Goal: Information Seeking & Learning: Understand process/instructions

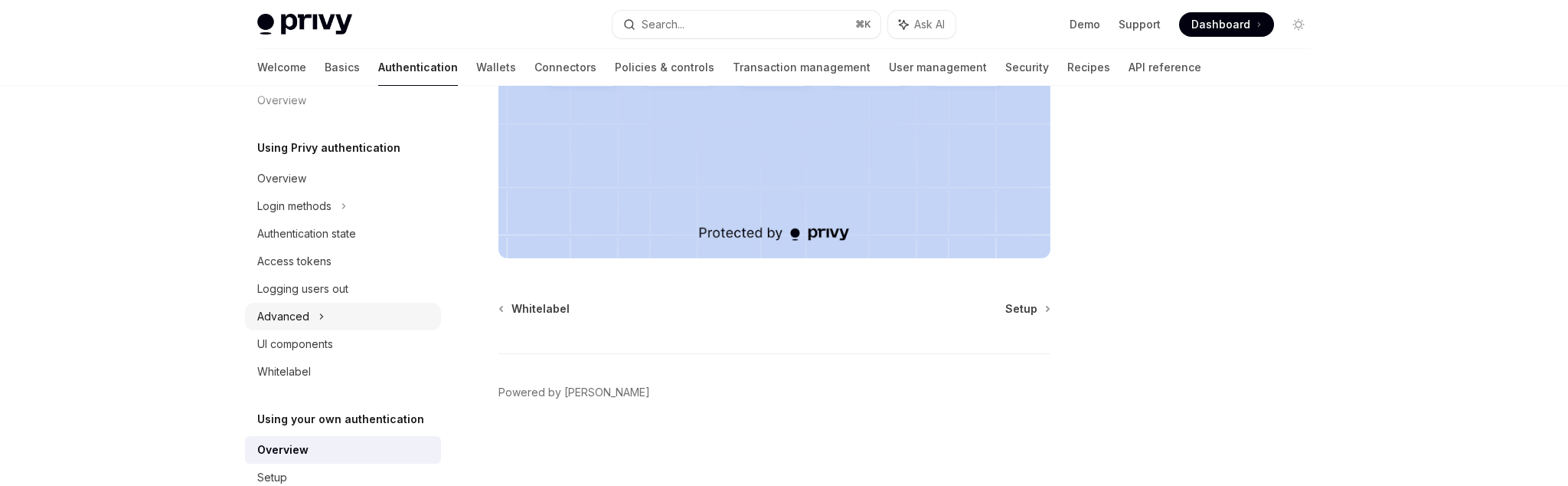
scroll to position [87, 0]
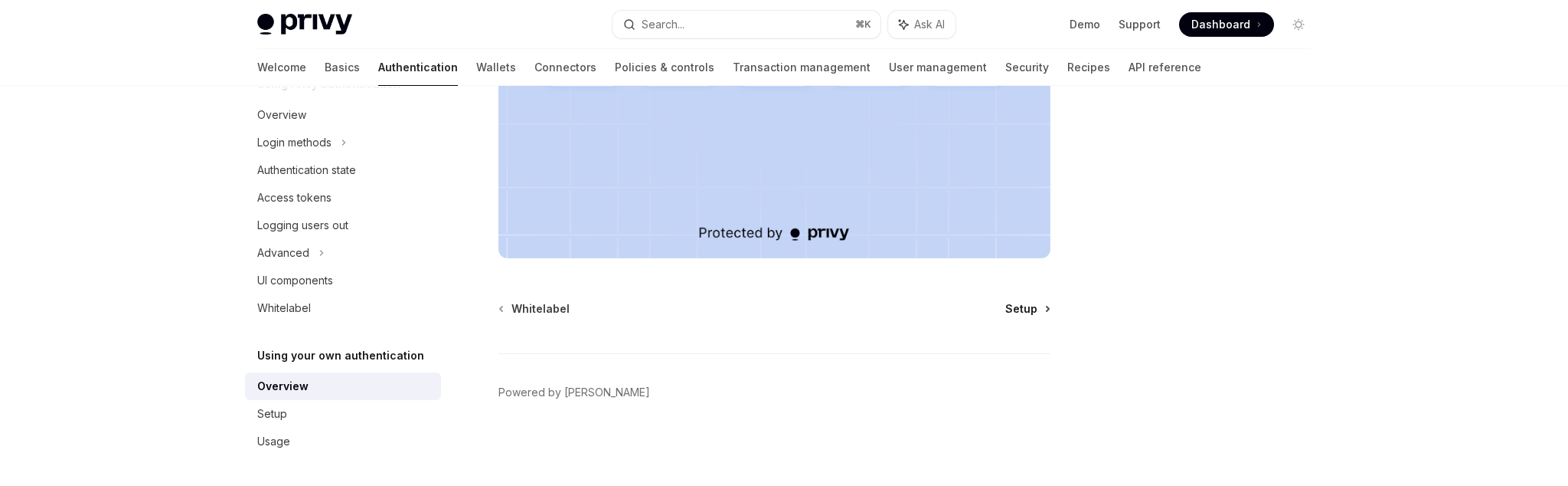
click at [1031, 311] on span "Setup" at bounding box center [1021, 308] width 32 height 15
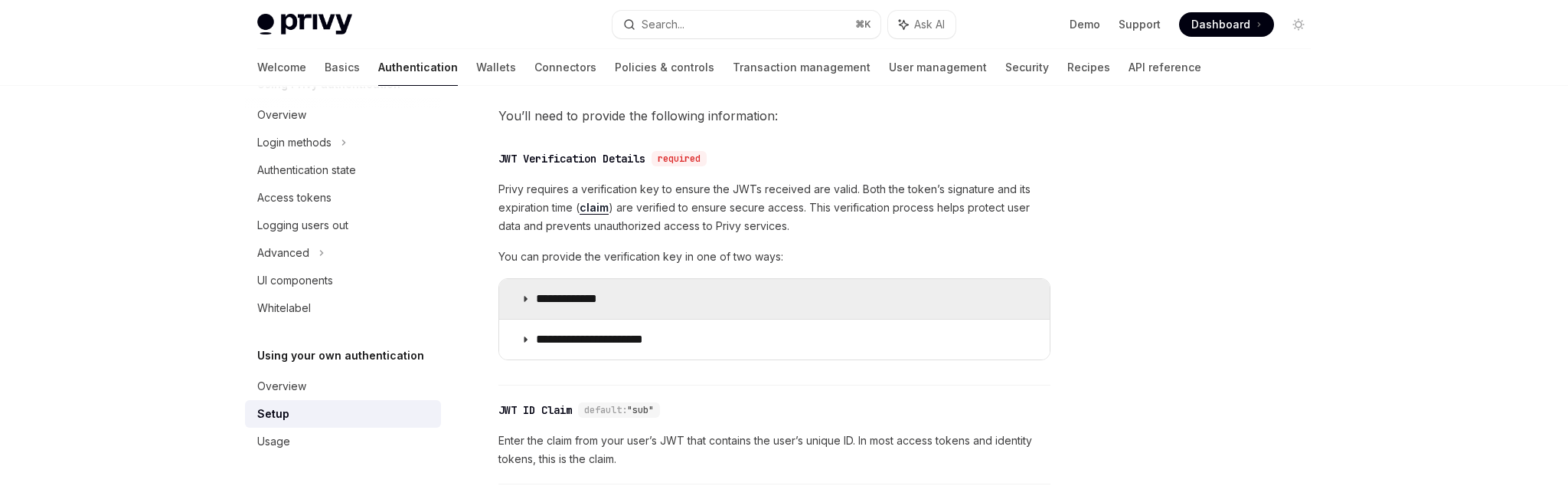
scroll to position [729, 0]
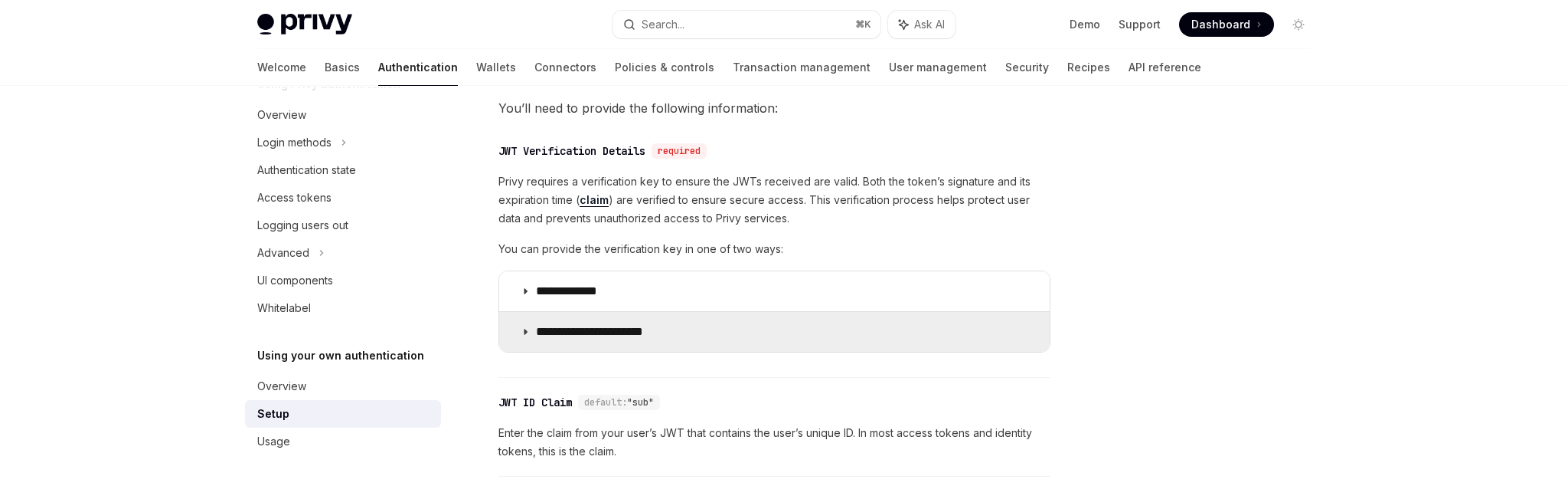
click at [515, 330] on summary "**********" at bounding box center [774, 332] width 550 height 40
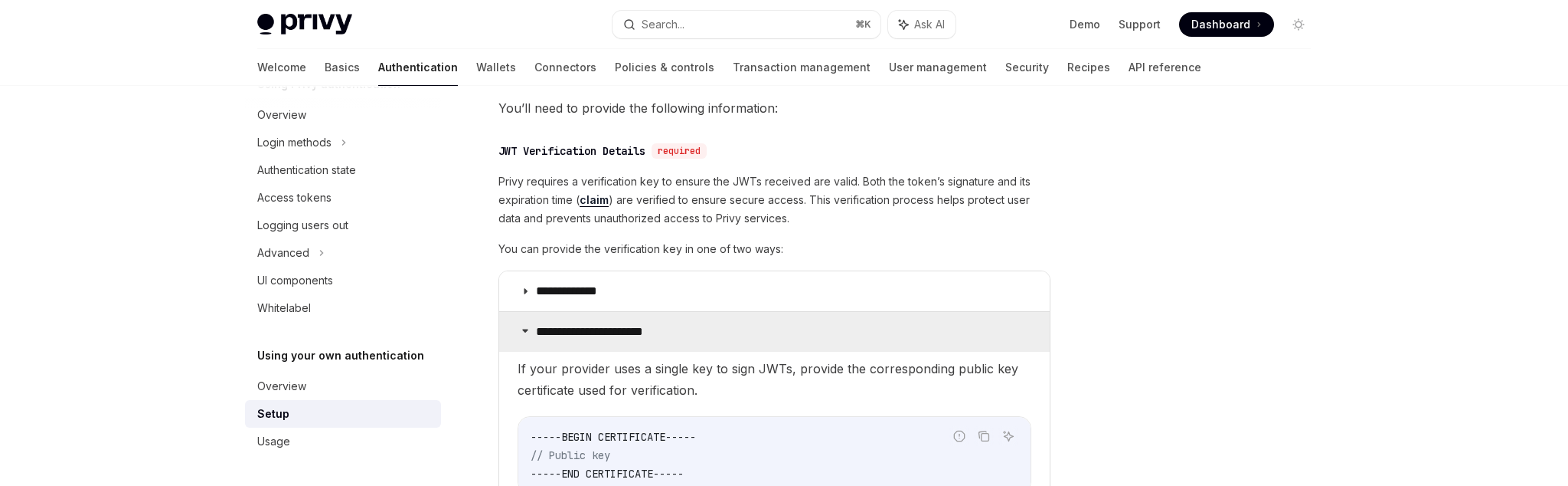
click at [516, 330] on summary "**********" at bounding box center [774, 332] width 550 height 40
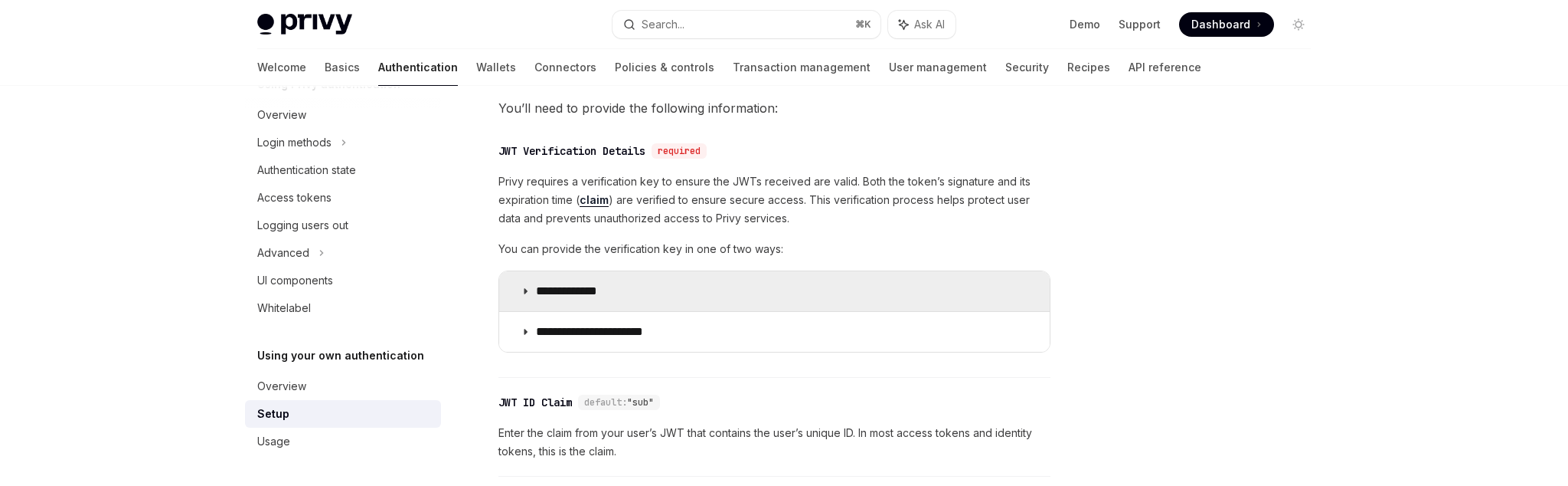
click at [520, 295] on icon at bounding box center [525, 291] width 9 height 9
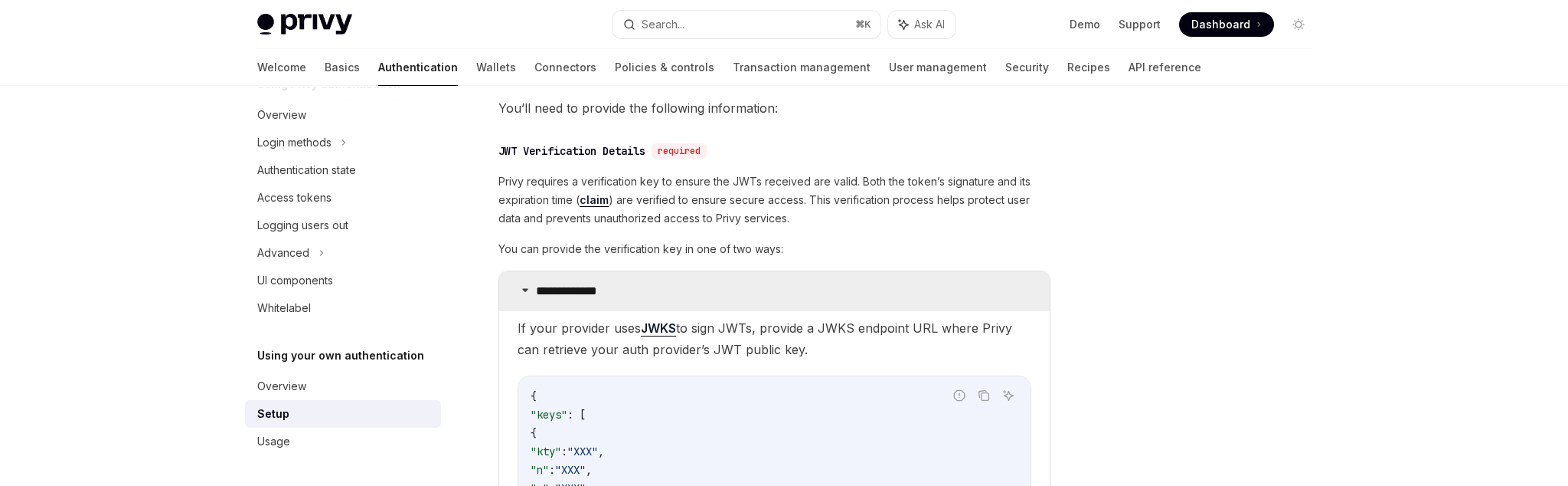
click at [520, 295] on summary "**********" at bounding box center [774, 292] width 550 height 40
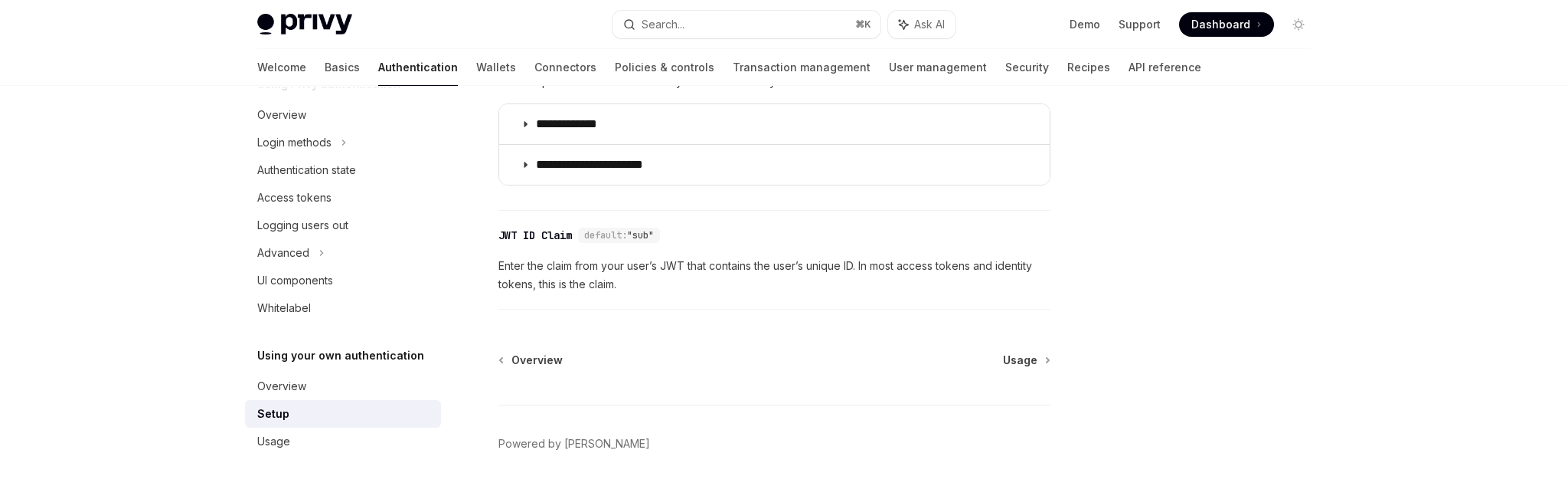
scroll to position [947, 0]
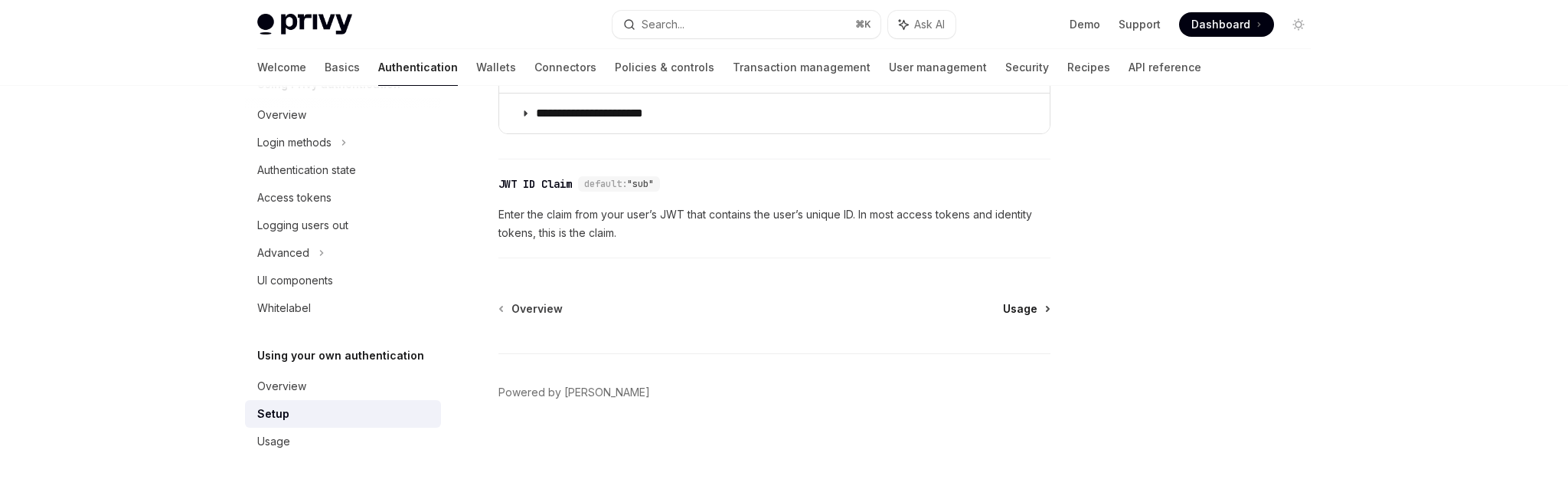
click at [1025, 305] on span "Usage" at bounding box center [1021, 308] width 35 height 15
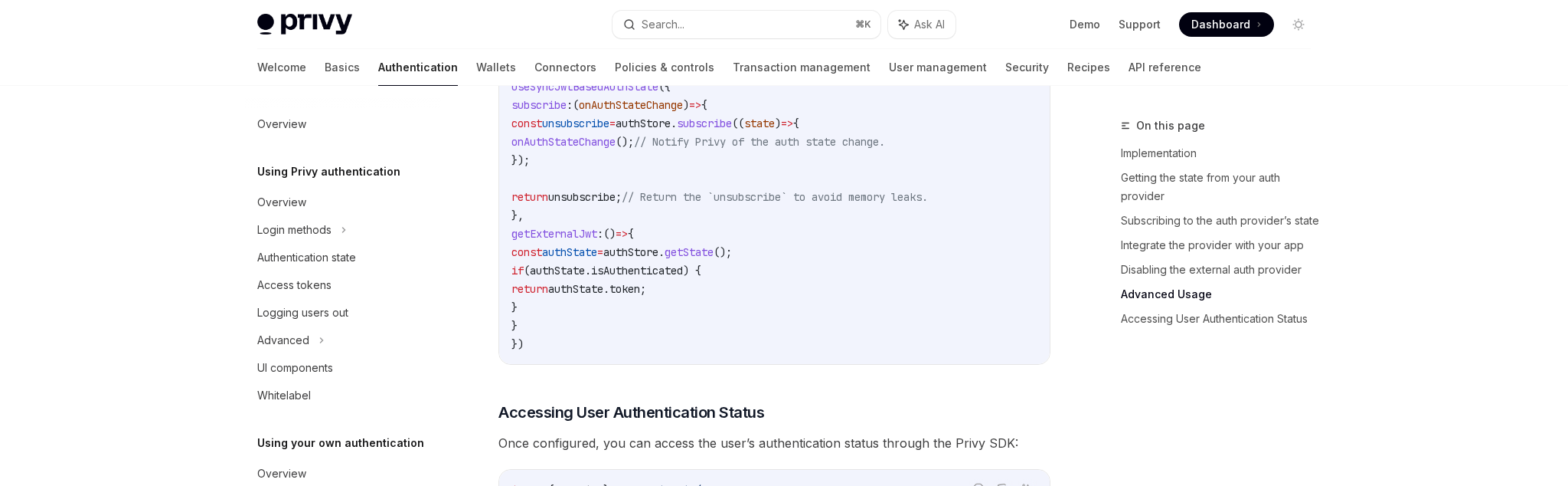
scroll to position [2660, 0]
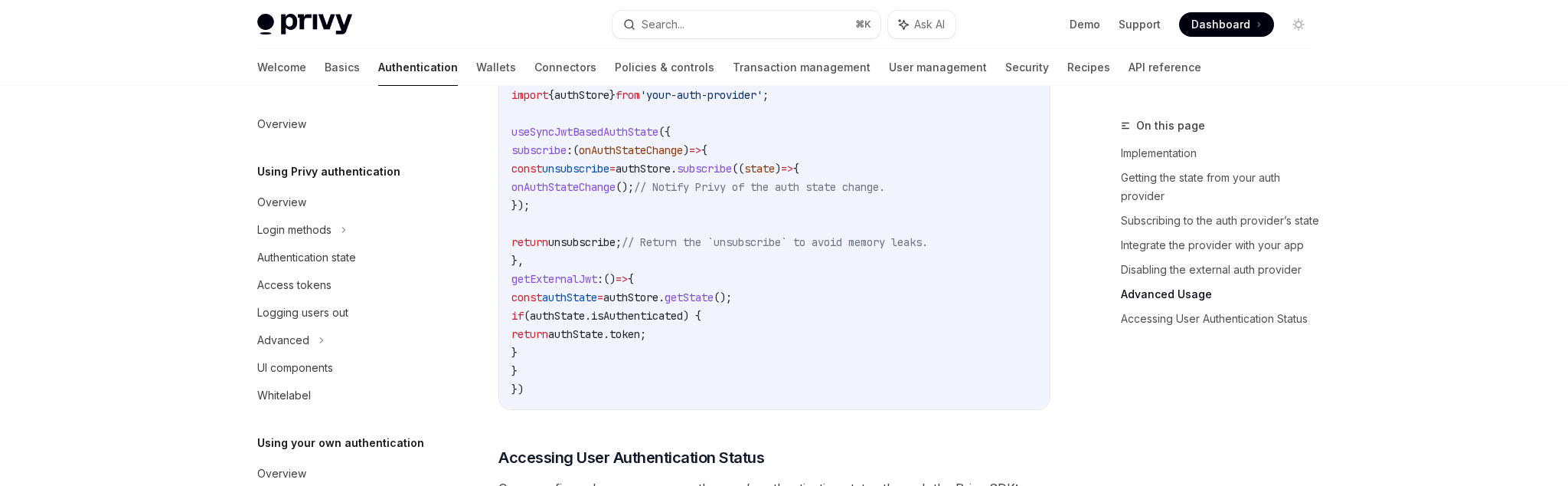
click at [301, 174] on h5 "Using Privy authentication" at bounding box center [329, 172] width 143 height 18
click at [299, 197] on div "Overview" at bounding box center [281, 203] width 49 height 18
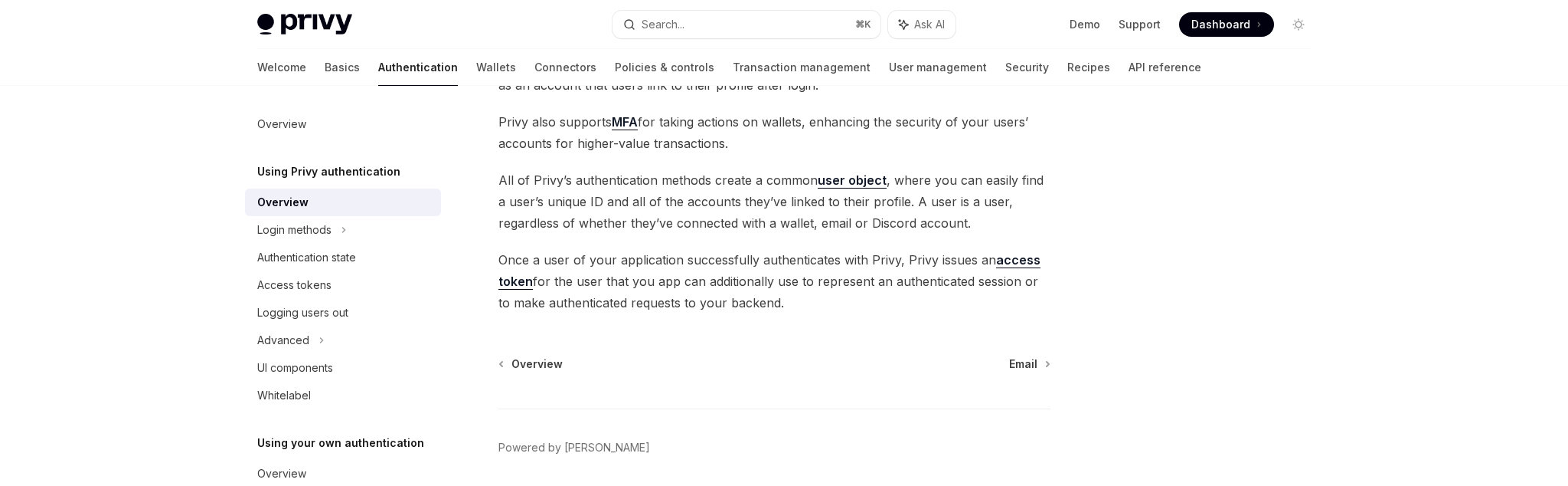
scroll to position [422, 0]
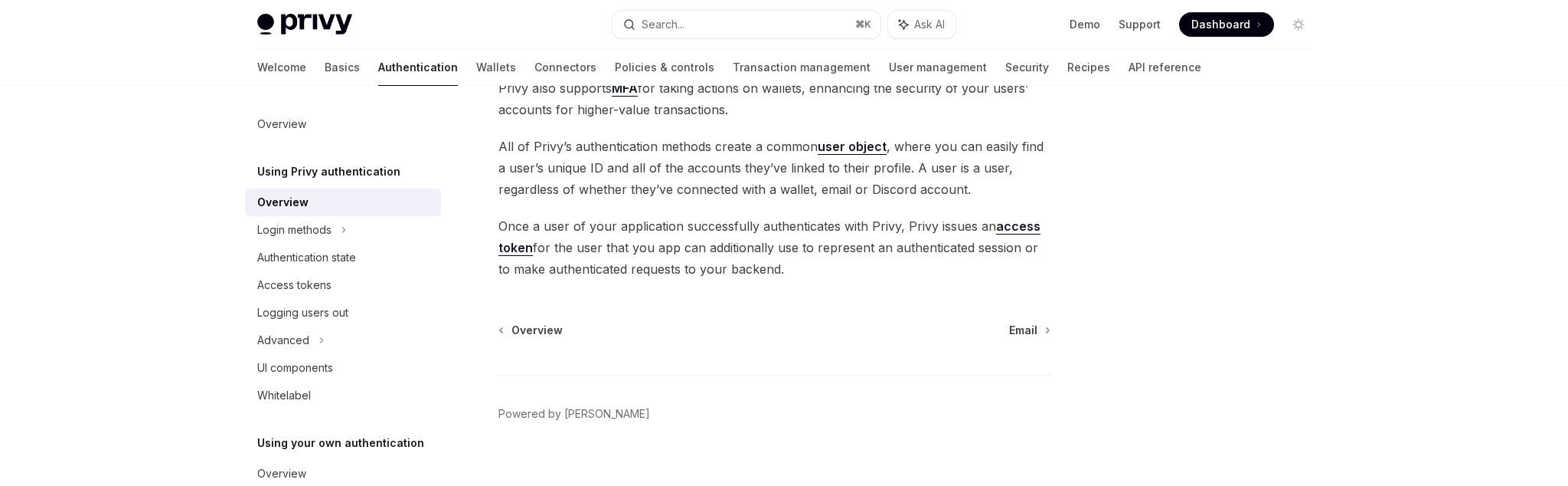
click at [375, 169] on h5 "Using Privy authentication" at bounding box center [329, 172] width 143 height 18
click at [325, 74] on link "Basics" at bounding box center [342, 67] width 35 height 36
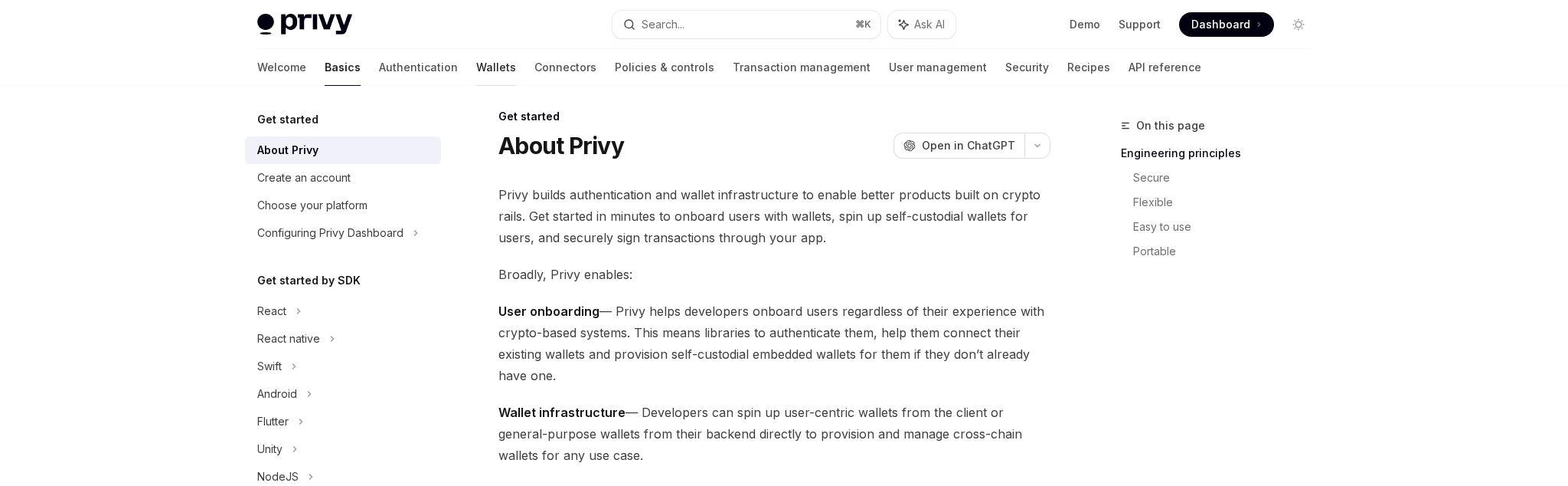
click at [477, 67] on link "Wallets" at bounding box center [497, 67] width 40 height 36
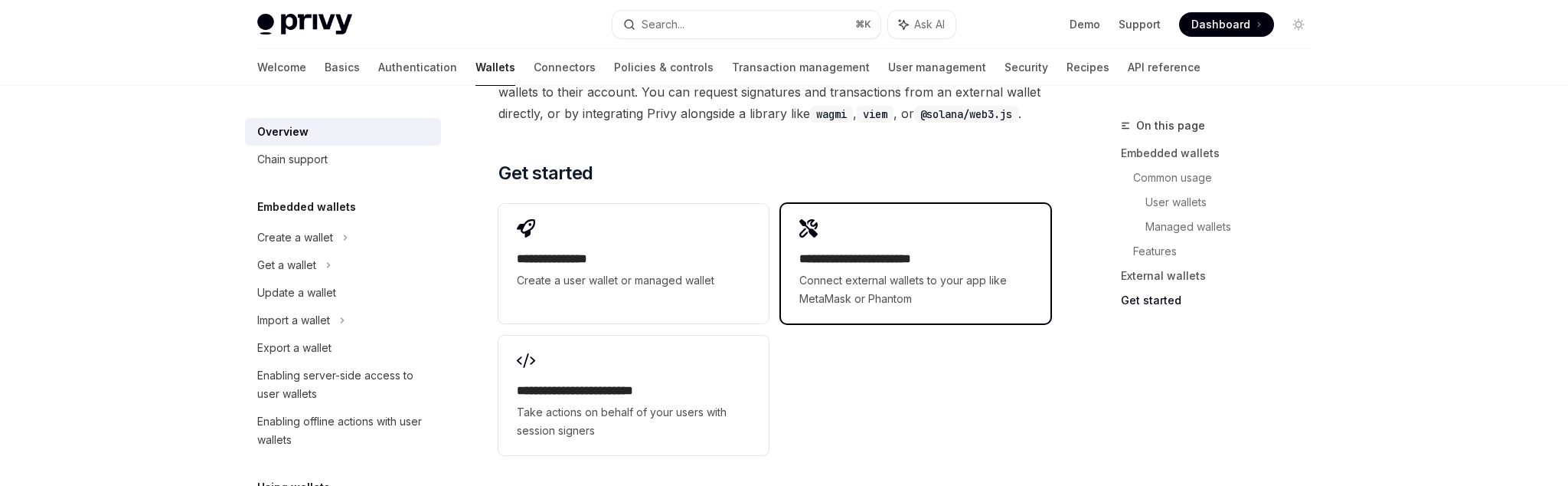
scroll to position [2471, 0]
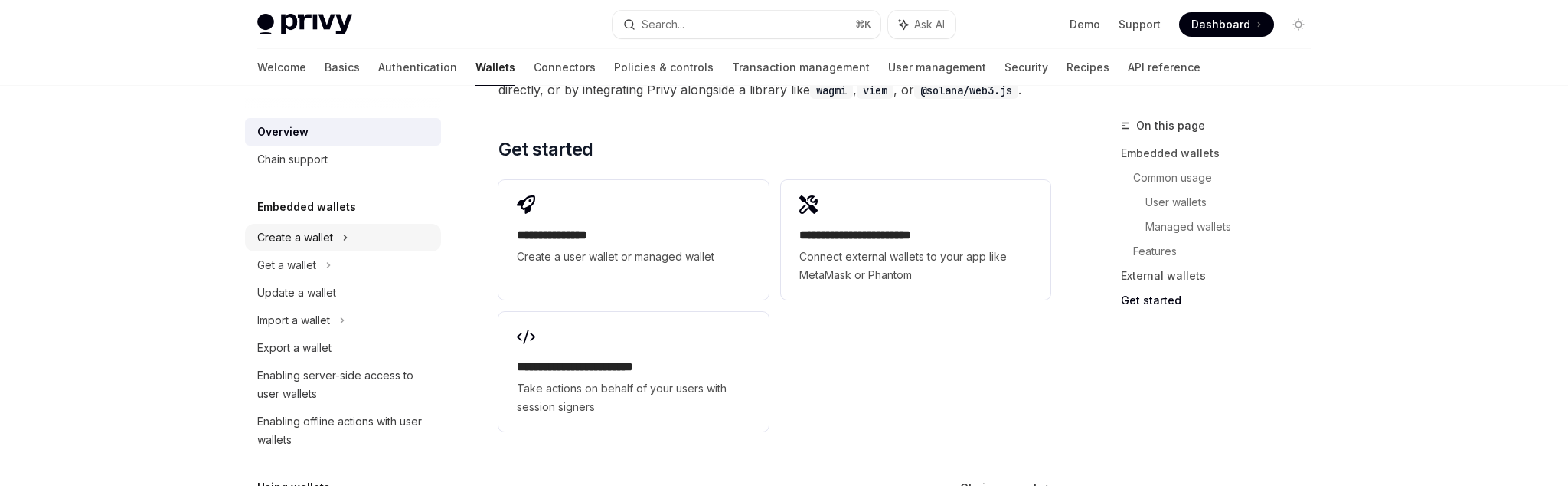
click at [308, 246] on div "Create a wallet" at bounding box center [294, 237] width 75 height 18
type textarea "*"
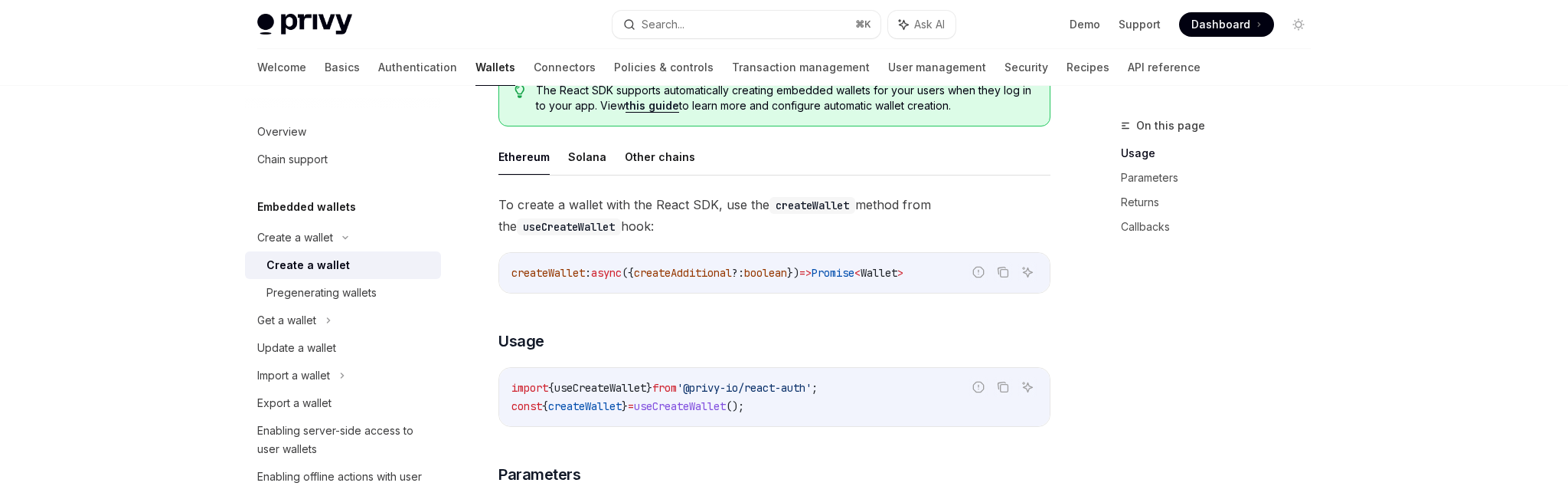
scroll to position [402, 0]
